Goal: Check status: Check status

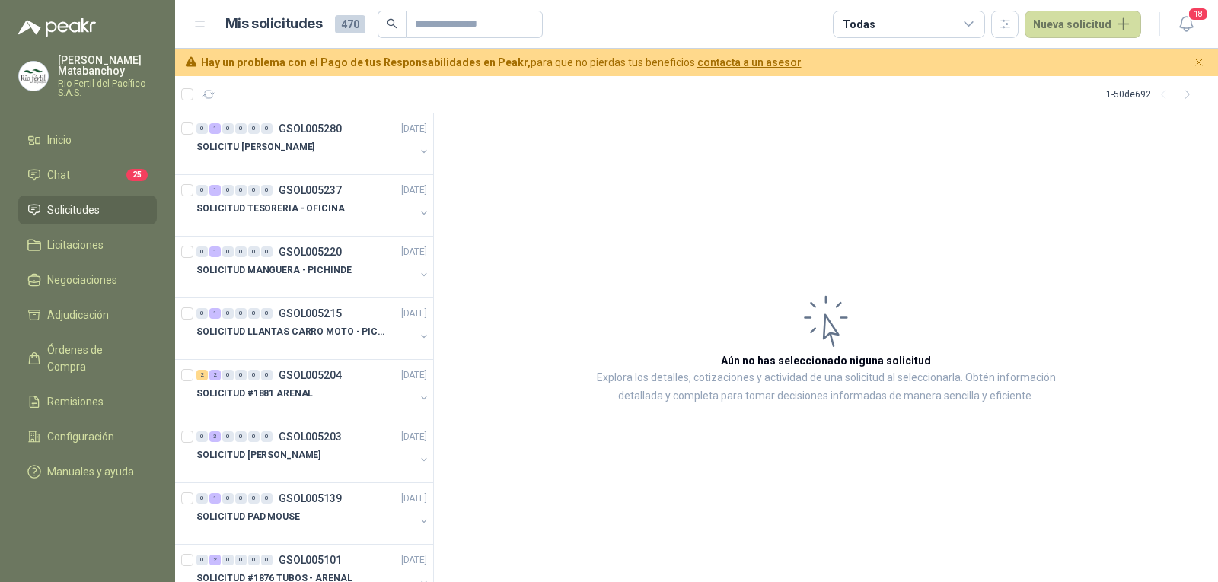
scroll to position [1, 0]
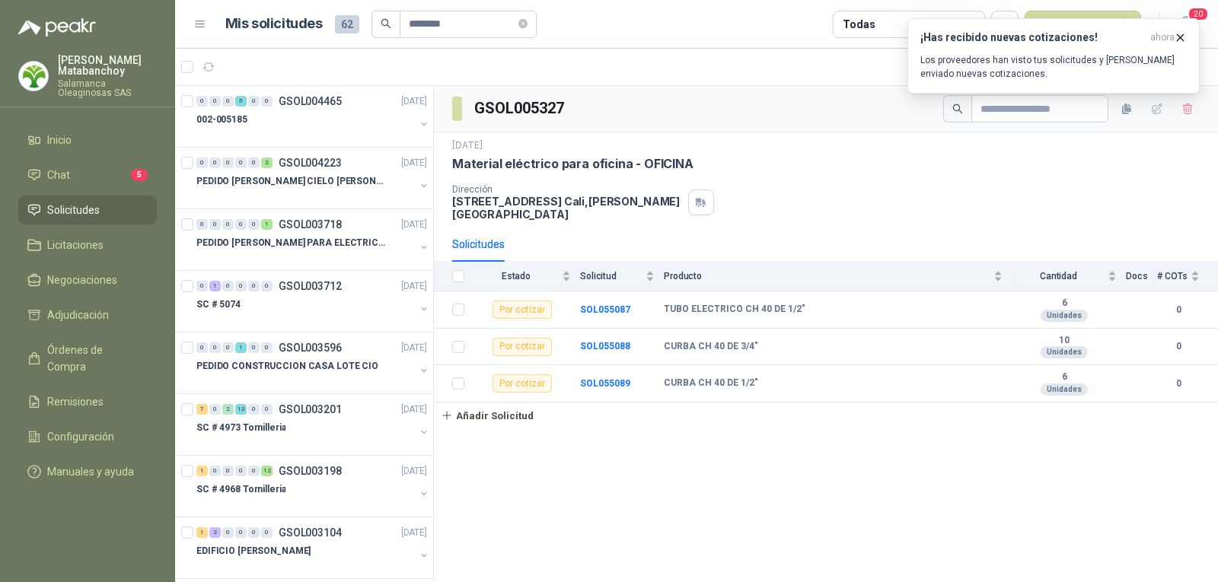
type input "********"
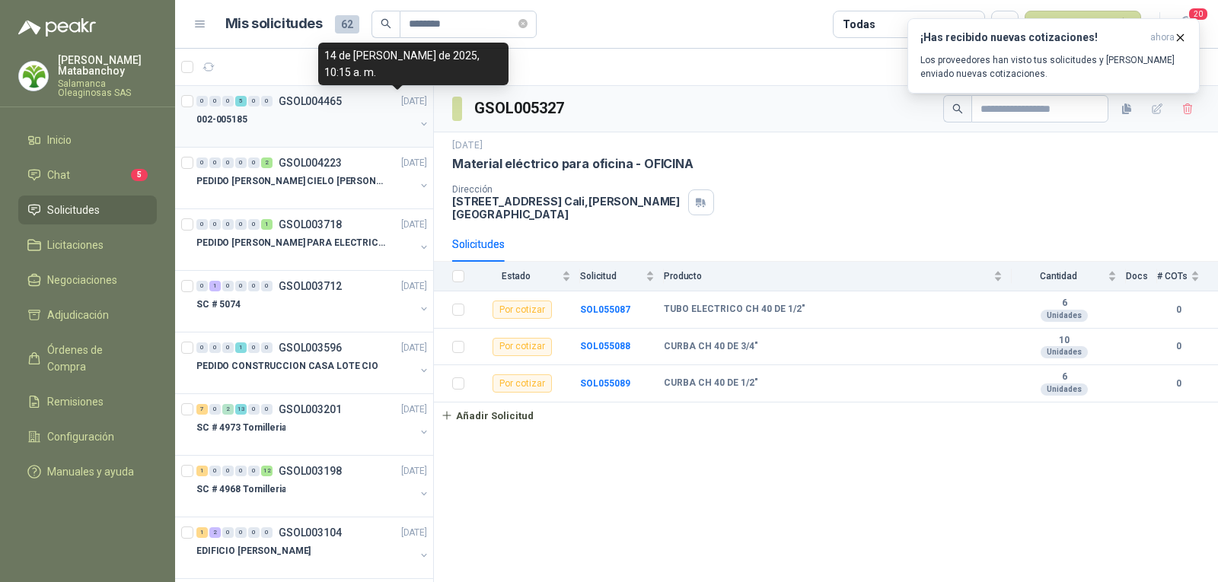
click at [401, 105] on p "[DATE]" at bounding box center [414, 101] width 26 height 14
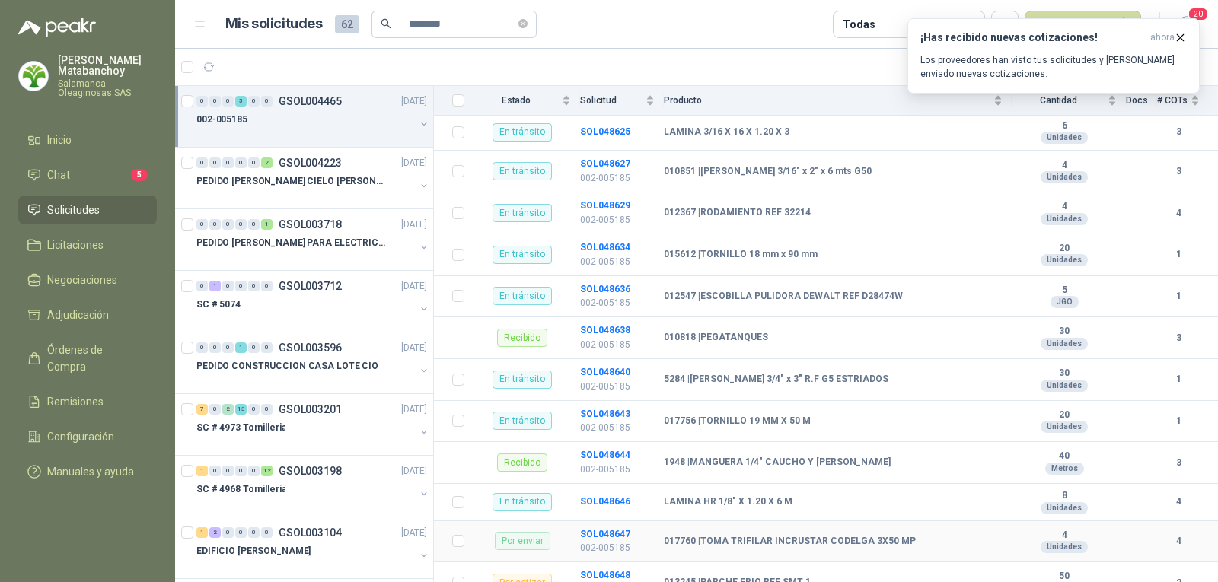
scroll to position [360, 0]
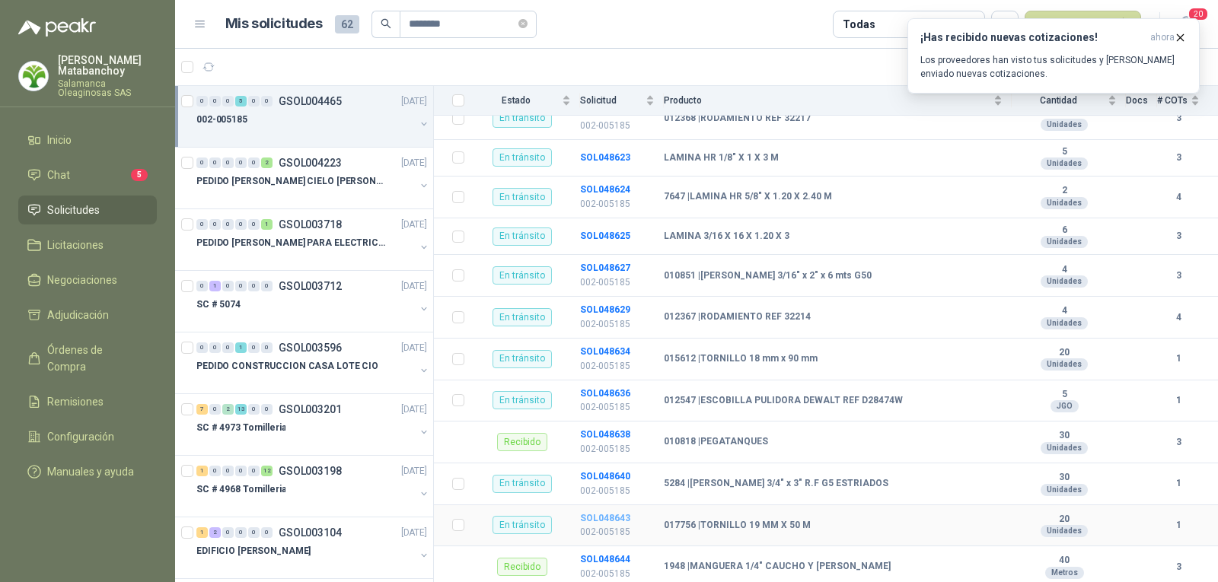
click at [597, 513] on b "SOL048643" at bounding box center [605, 518] width 50 height 11
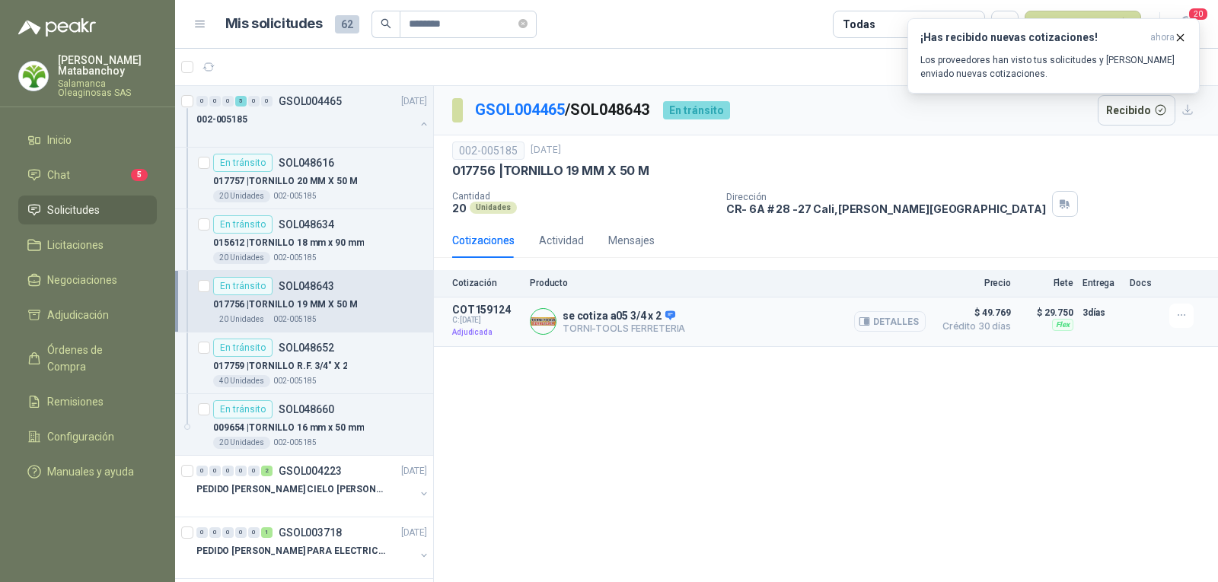
click at [900, 320] on button "Detalles" at bounding box center [890, 321] width 72 height 21
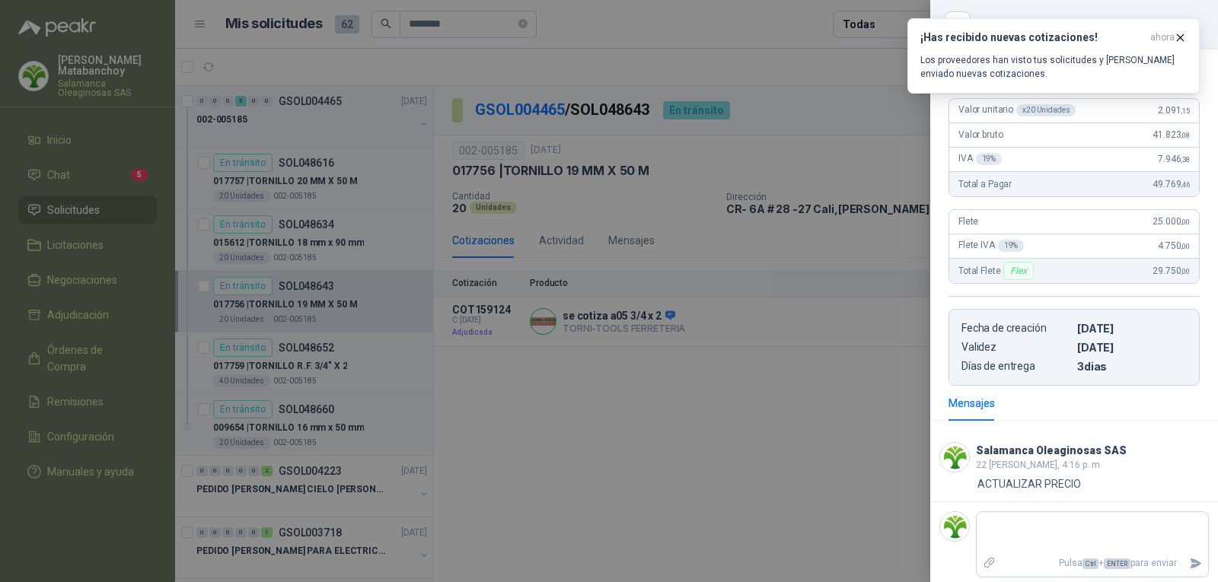
scroll to position [161, 0]
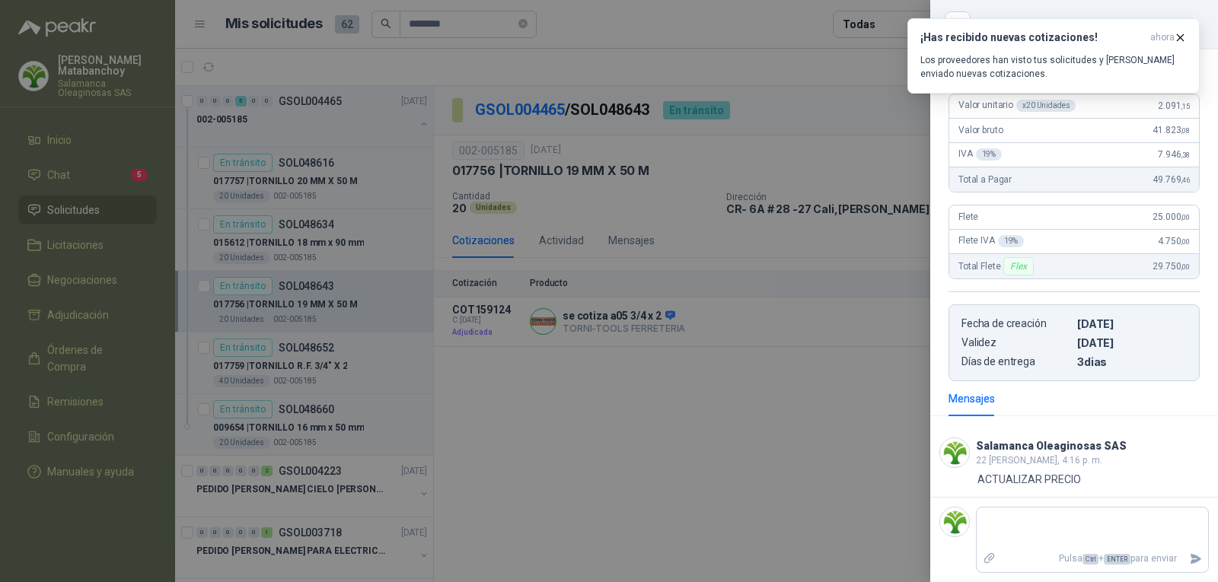
click at [693, 408] on div at bounding box center [609, 291] width 1218 height 582
